Goal: Task Accomplishment & Management: Manage account settings

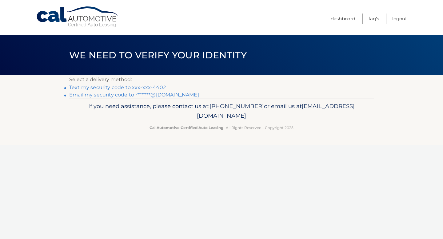
click at [135, 89] on link "Text my security code to xxx-xxx-4402" at bounding box center [117, 88] width 97 height 6
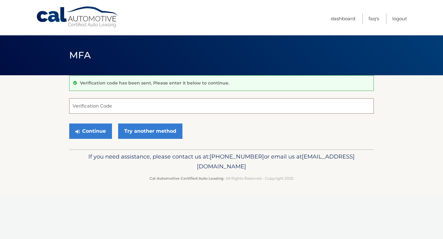
click at [119, 112] on input "Verification Code" at bounding box center [221, 105] width 304 height 15
type input "671961"
click at [80, 135] on button "Continue" at bounding box center [90, 131] width 43 height 15
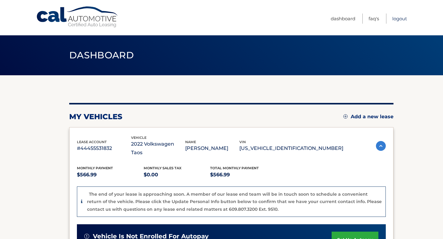
click at [400, 19] on link "Logout" at bounding box center [399, 19] width 15 height 10
